Goal: Subscribe to service/newsletter

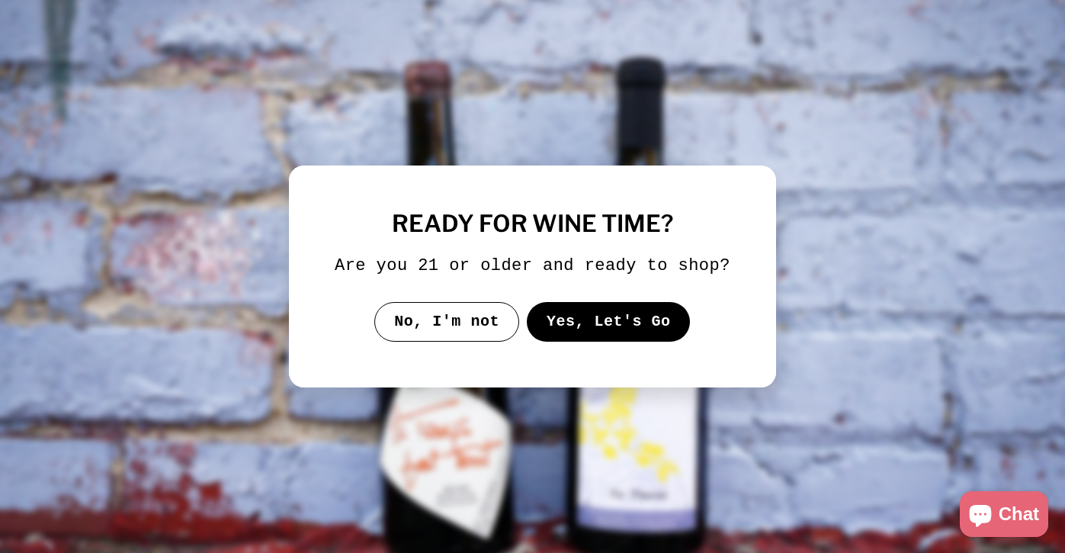
click at [583, 342] on button "Yes, Let's Go" at bounding box center [609, 322] width 164 height 40
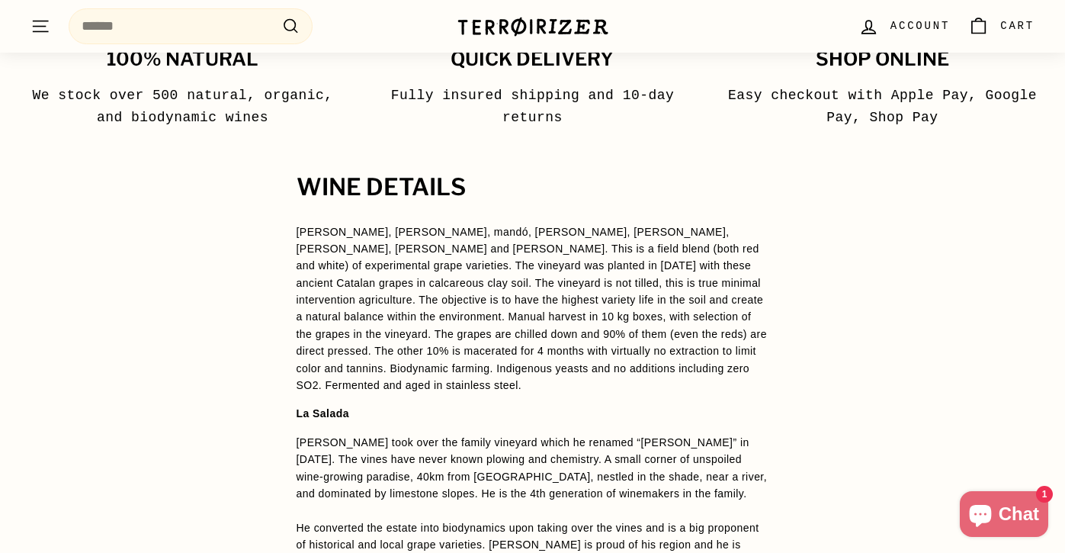
scroll to position [985, 0]
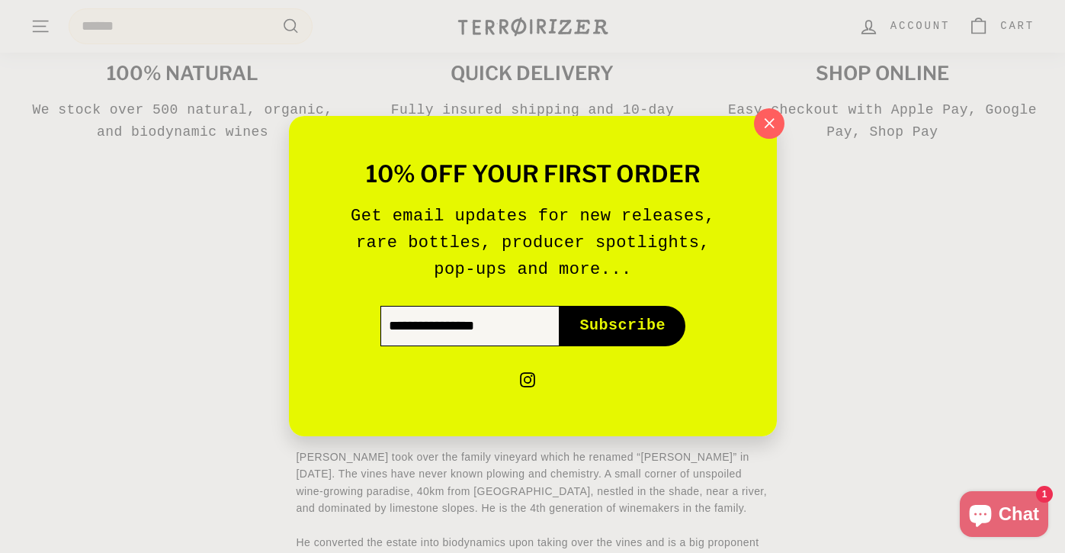
click at [479, 336] on input "Enter your email" at bounding box center [469, 327] width 179 height 40
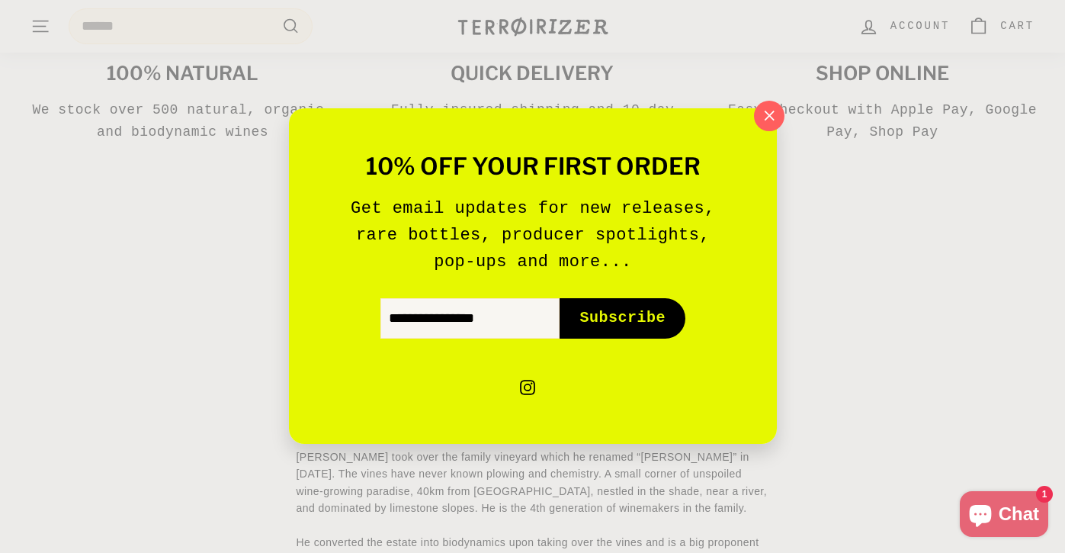
click at [597, 313] on span "Subscribe" at bounding box center [622, 318] width 86 height 21
click at [497, 311] on input "Enter your email" at bounding box center [469, 319] width 179 height 40
type input "**********"
click at [614, 312] on span "Subscribe" at bounding box center [622, 318] width 86 height 21
click at [608, 323] on span "Subscribe" at bounding box center [622, 318] width 86 height 21
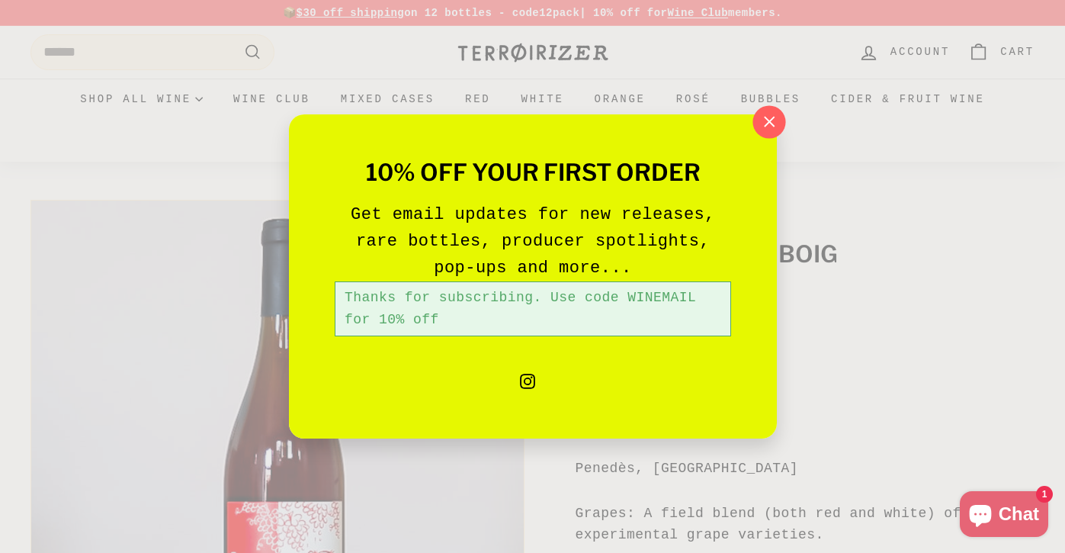
click at [771, 116] on icon "button" at bounding box center [768, 122] width 23 height 23
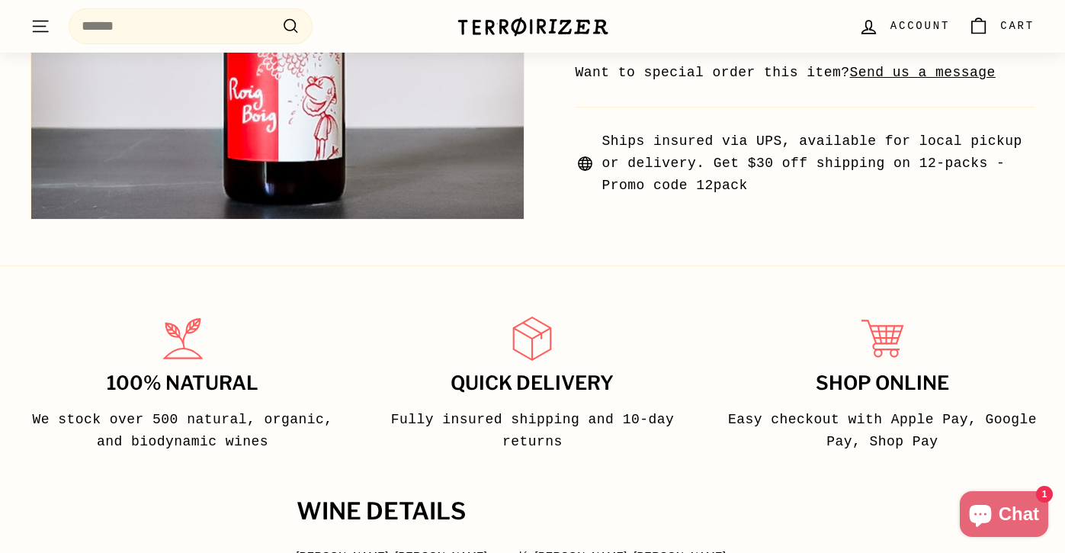
scroll to position [685, 0]
